Goal: Information Seeking & Learning: Learn about a topic

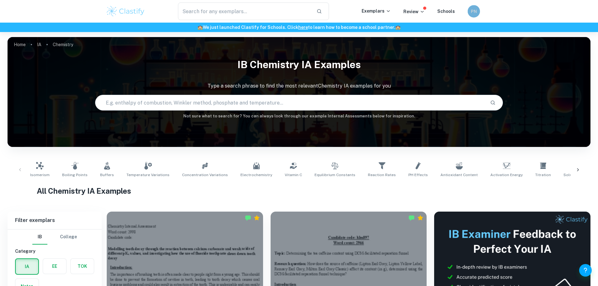
click at [470, 8] on div "PN" at bounding box center [473, 11] width 12 height 12
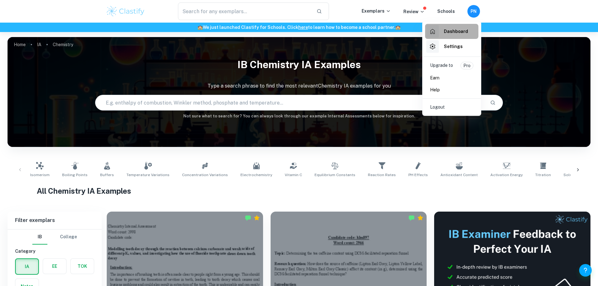
click at [451, 31] on h6 "Dashboard" at bounding box center [456, 31] width 24 height 7
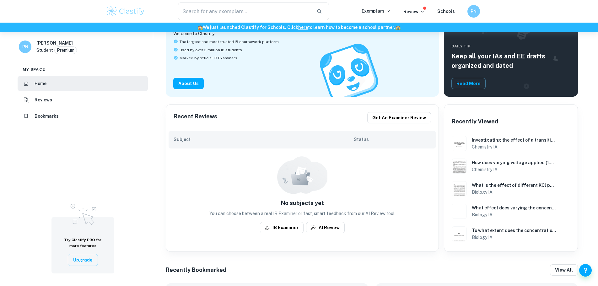
scroll to position [188, 0]
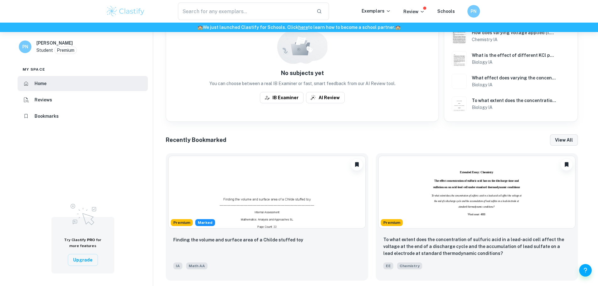
click at [559, 141] on button "View all" at bounding box center [564, 139] width 28 height 11
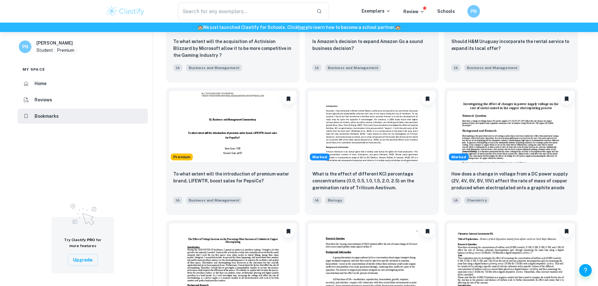
scroll to position [376, 0]
click at [485, 126] on img at bounding box center [510, 125] width 129 height 73
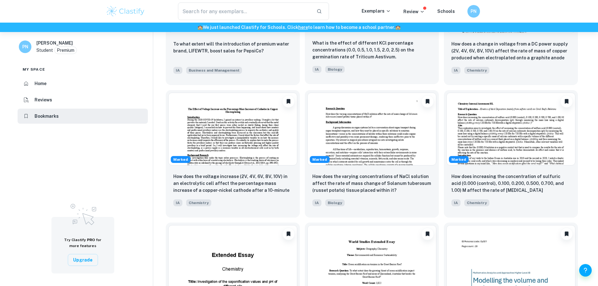
scroll to position [534, 0]
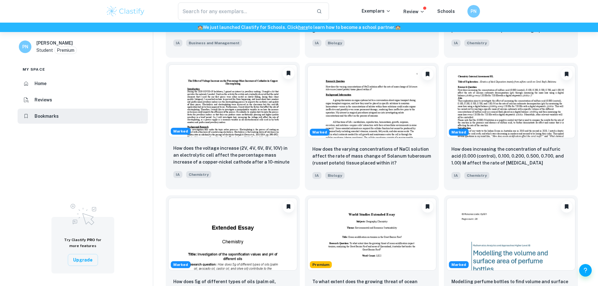
click at [239, 106] on img at bounding box center [232, 100] width 129 height 73
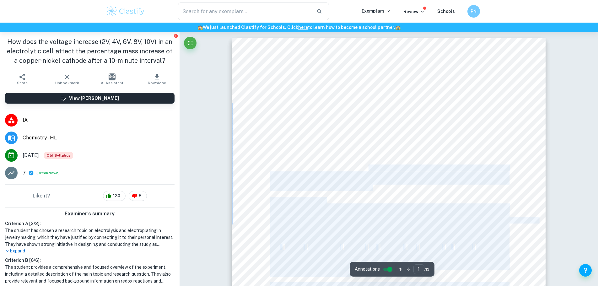
drag, startPoint x: 268, startPoint y: 103, endPoint x: 368, endPoint y: 167, distance: 119.6
click at [368, 167] on div "1 The Effect of Voltage Increase on the Percentage Mass Increase of Cathodes in…" at bounding box center [388, 260] width 314 height 444
click at [383, 191] on div "1 The Effect of Voltage Increase on the Percentage Mass Increase of Cathodes in…" at bounding box center [388, 260] width 314 height 444
drag, startPoint x: 377, startPoint y: 190, endPoint x: 318, endPoint y: 157, distance: 67.0
click at [318, 157] on div "1 The Effect of Voltage Increase on the Percentage Mass Increase of Cathodes in…" at bounding box center [388, 260] width 314 height 444
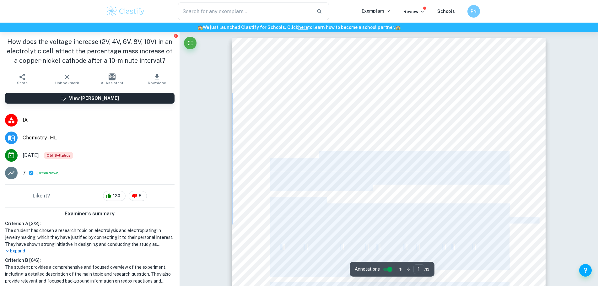
click at [380, 190] on div "1 The Effect of Voltage Increase on the Percentage Mass Increase of Cathodes in…" at bounding box center [388, 260] width 314 height 444
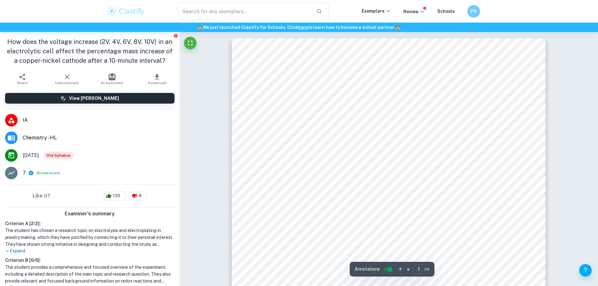
drag, startPoint x: 371, startPoint y: 189, endPoint x: 268, endPoint y: 106, distance: 133.0
click at [266, 105] on div "1 The Effect of Voltage Increase on the Percentage Mass Increase of Cathodes in…" at bounding box center [388, 260] width 314 height 444
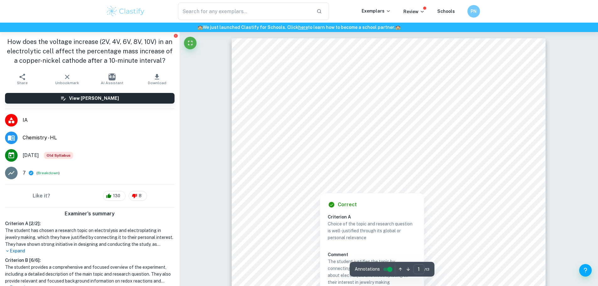
click at [270, 108] on div at bounding box center [389, 108] width 238 height 7
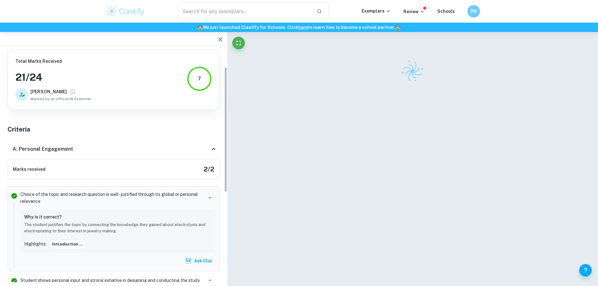
scroll to position [32, 0]
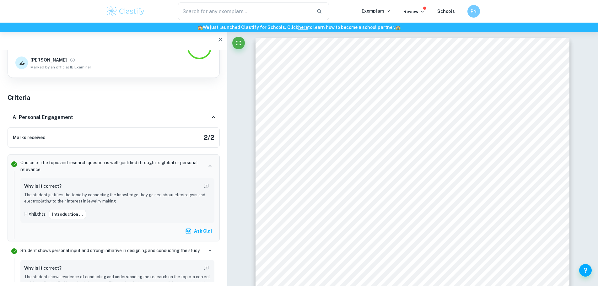
drag, startPoint x: 294, startPoint y: 108, endPoint x: 396, endPoint y: 188, distance: 130.3
click at [396, 188] on div "1 The Effect of Voltage Increase on the Percentage Mass Increase of Cathodes in…" at bounding box center [412, 260] width 314 height 444
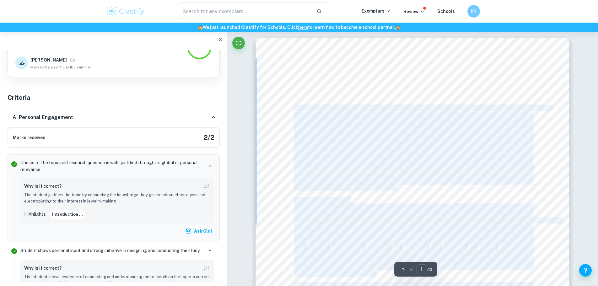
drag, startPoint x: 399, startPoint y: 190, endPoint x: 294, endPoint y: 109, distance: 132.9
click at [294, 109] on div "1 The Effect of Voltage Increase on the Percentage Mass Increase of Cathodes in…" at bounding box center [412, 260] width 314 height 444
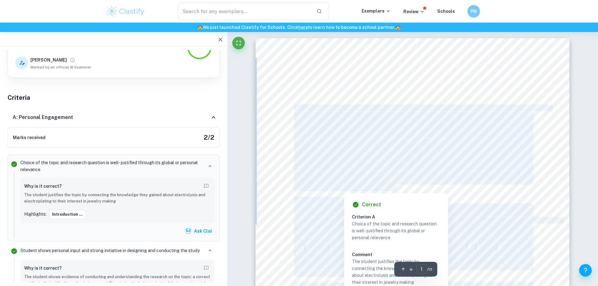
copy div "During the 2020 [MEDICAL_DATA] lockdown, I gained an interest in jewellery maki…"
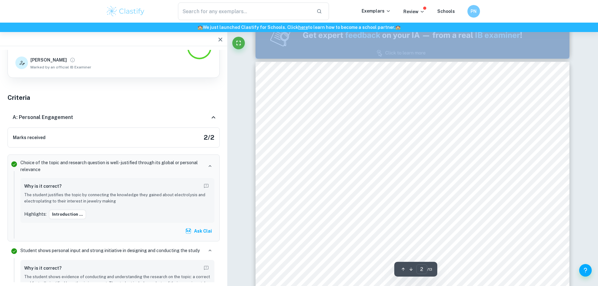
type input "1"
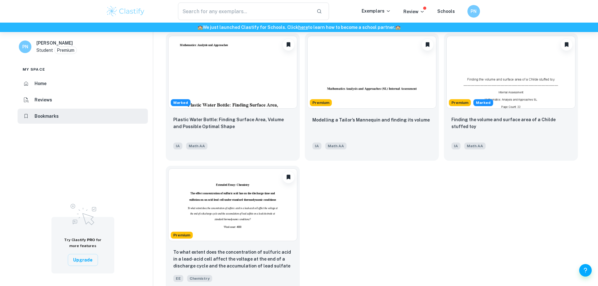
scroll to position [843, 0]
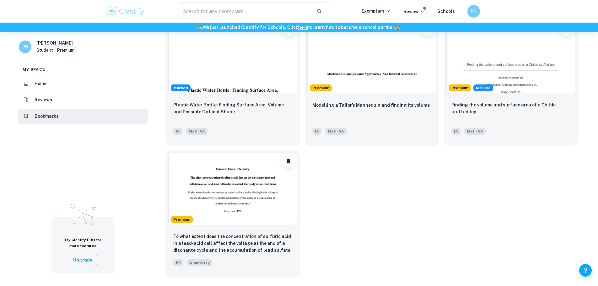
click at [253, 199] on img at bounding box center [232, 188] width 129 height 73
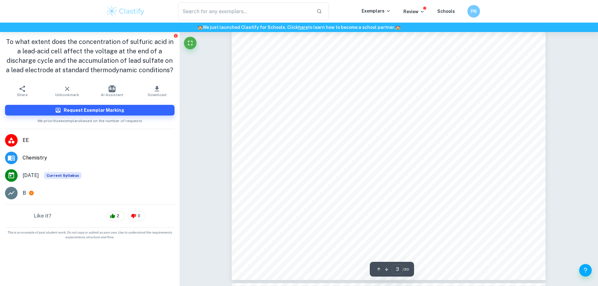
scroll to position [1004, 0]
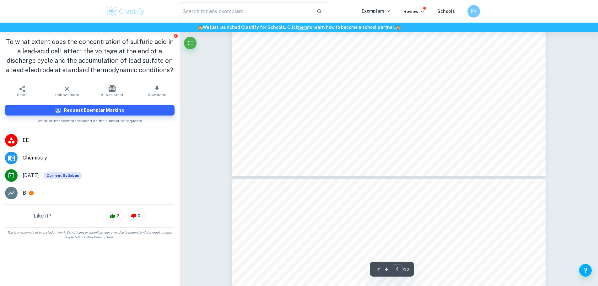
type input "5"
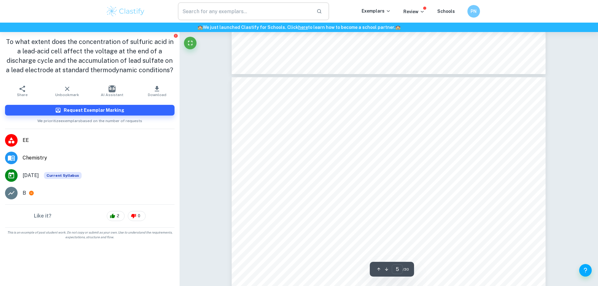
scroll to position [1882, 0]
